Goal: Transaction & Acquisition: Purchase product/service

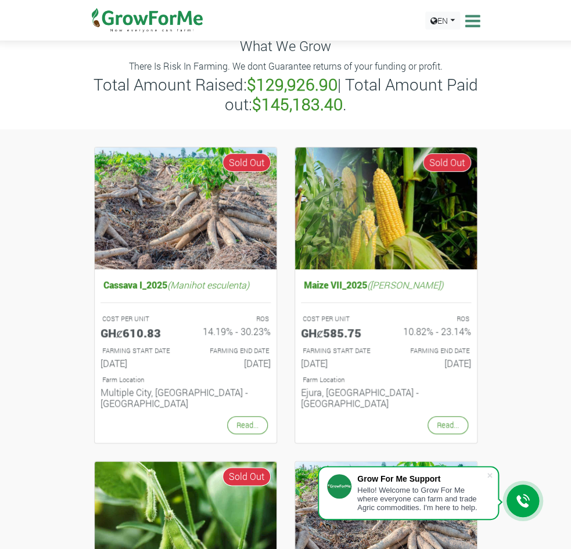
scroll to position [62, 0]
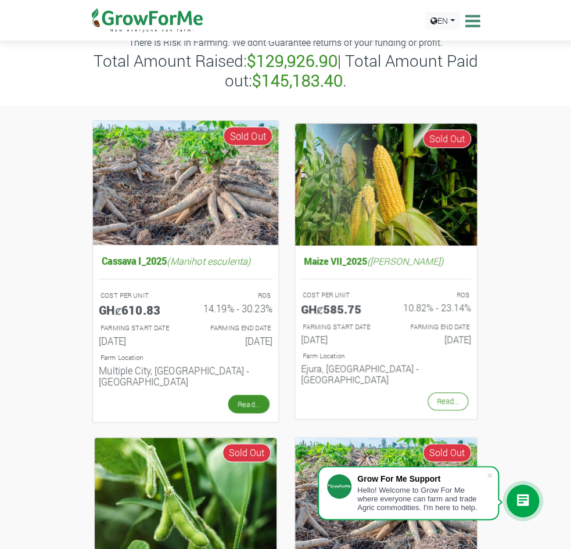
click at [254, 402] on link "Read..." at bounding box center [248, 404] width 41 height 19
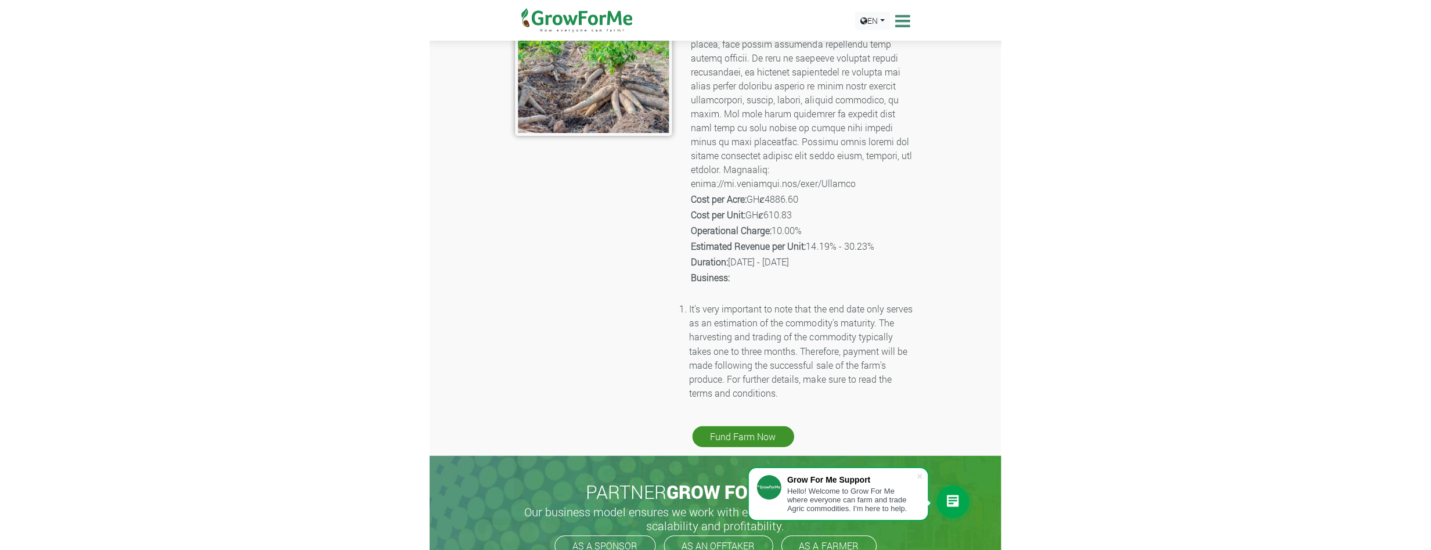
scroll to position [250, 0]
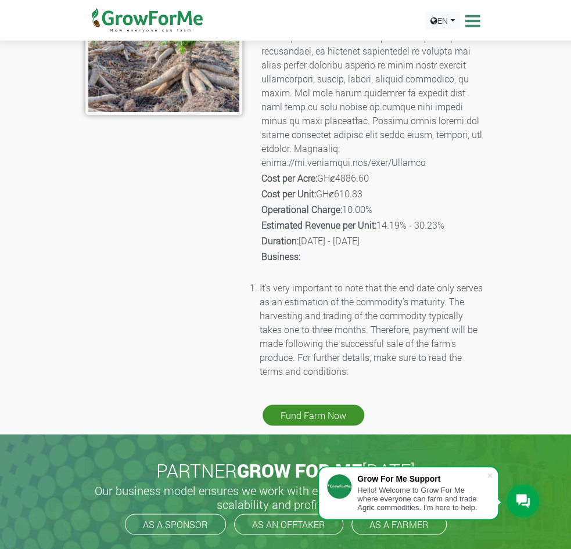
click at [63, 302] on div "CASSAVA I_2025 Crop Name: Cassava I_2025 Description: Cost per Acre: GHȼ4886.60…" at bounding box center [285, 124] width 571 height 622
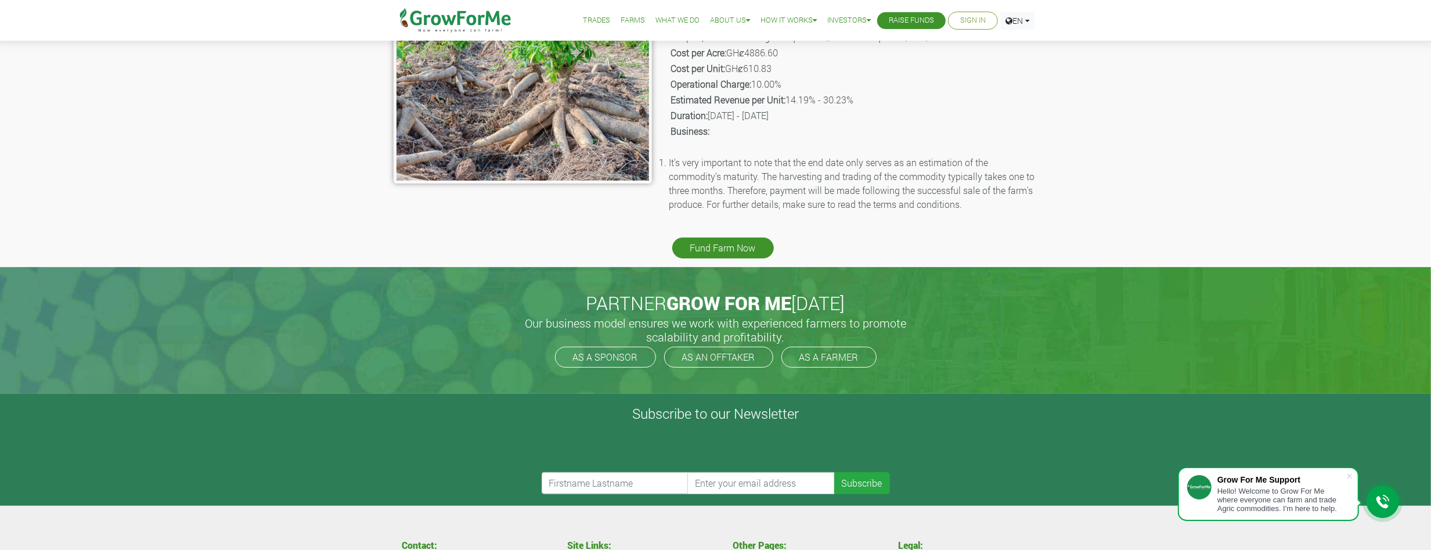
click at [186, 116] on div "CASSAVA I_2025 Crop Name: Cassava I_2025 Description: Cost per Acre: GHȼ4886.60…" at bounding box center [715, 40] width 1431 height 455
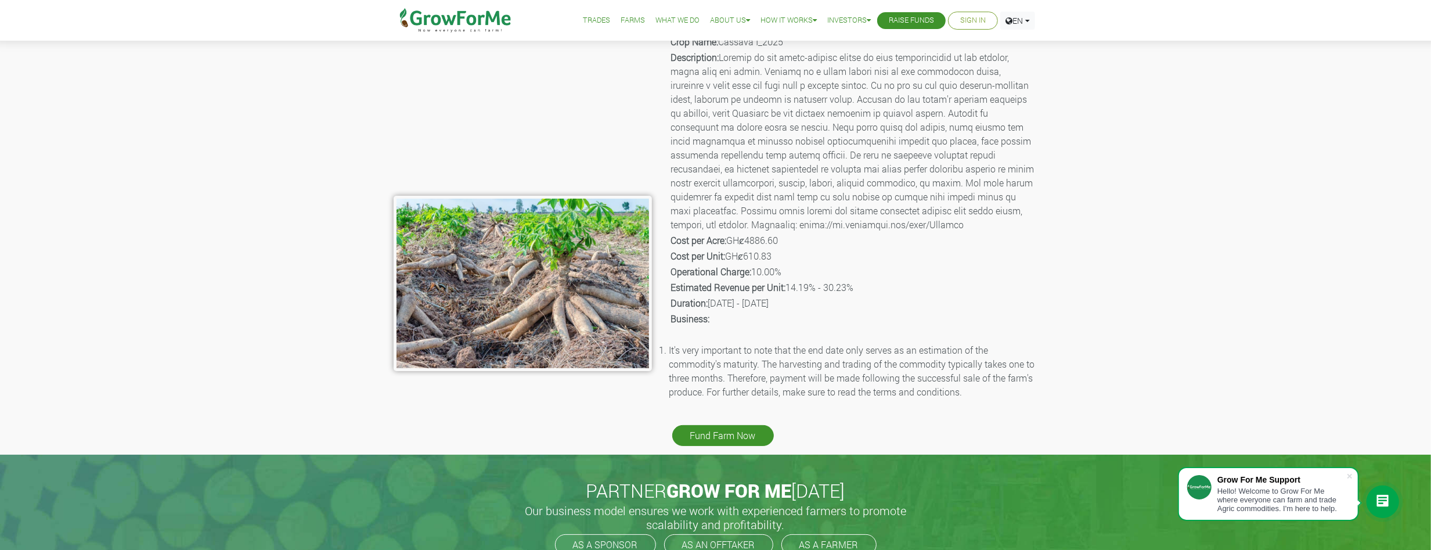
scroll to position [0, 0]
